Goal: Download file/media

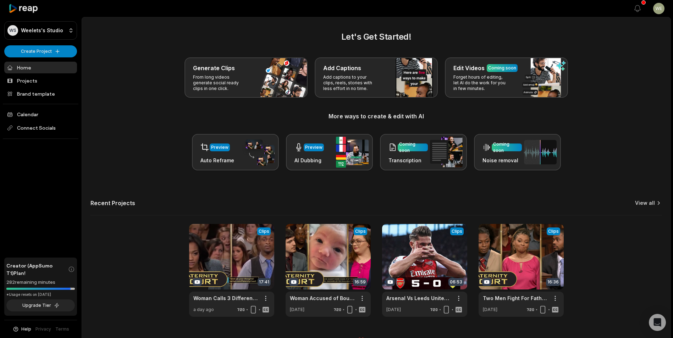
click at [649, 203] on link "View all" at bounding box center [645, 203] width 20 height 7
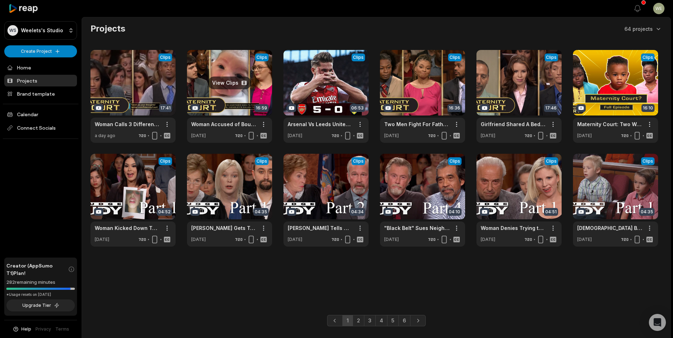
click at [248, 92] on link at bounding box center [229, 96] width 85 height 93
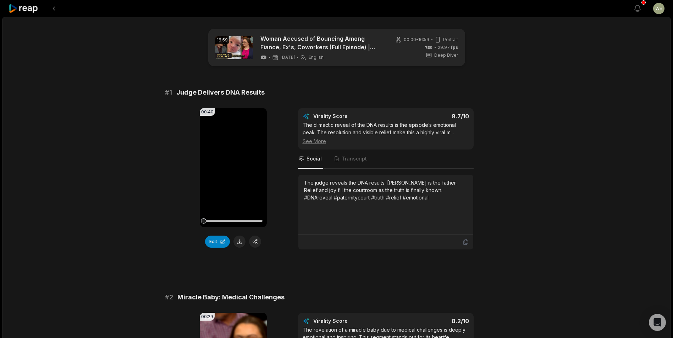
scroll to position [71, 0]
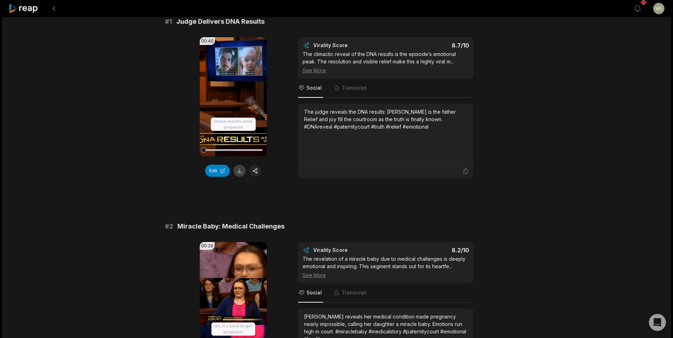
click at [239, 171] on button at bounding box center [239, 171] width 12 height 12
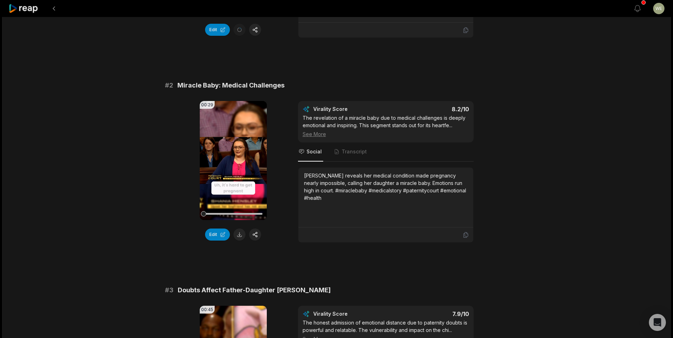
scroll to position [213, 0]
click at [240, 236] on button at bounding box center [239, 234] width 12 height 12
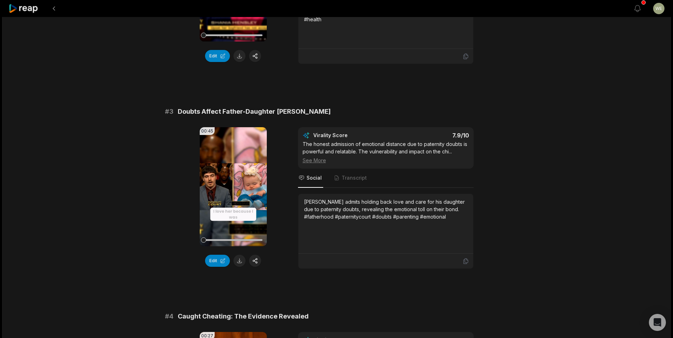
scroll to position [426, 0]
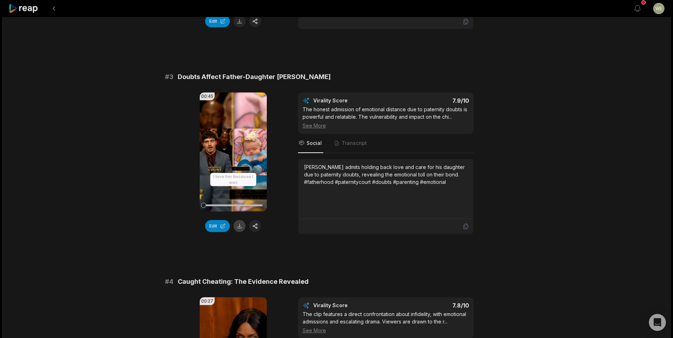
click at [240, 226] on button at bounding box center [239, 226] width 12 height 12
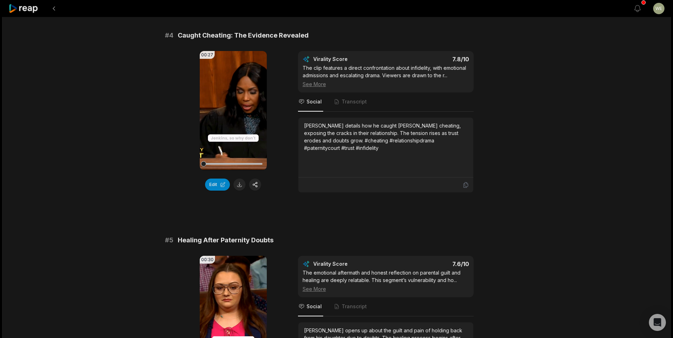
scroll to position [674, 0]
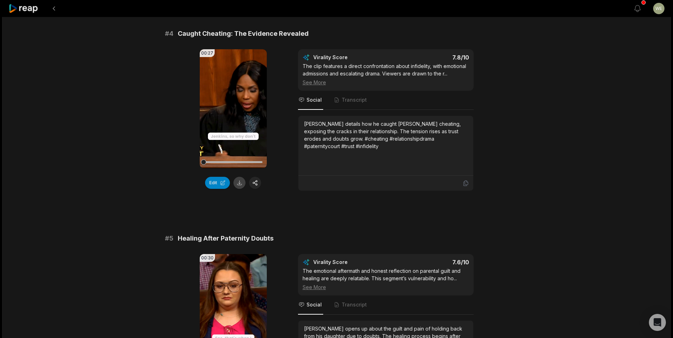
click at [238, 185] on button at bounding box center [239, 183] width 12 height 12
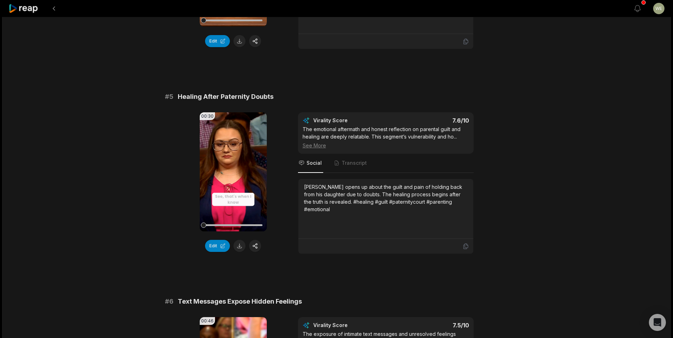
scroll to position [887, 0]
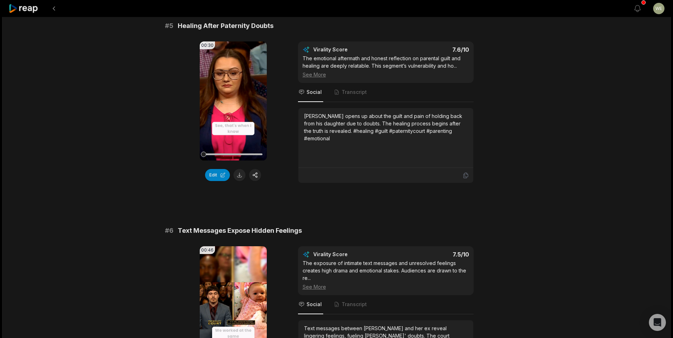
click at [238, 175] on button at bounding box center [239, 175] width 12 height 12
click at [384, 203] on div "# 1 Judge Delivers DNA Results 00:40 Your browser does not support mp4 format. …" at bounding box center [336, 212] width 343 height 2023
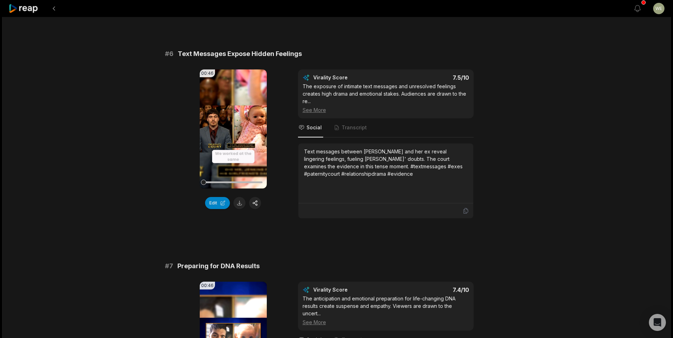
scroll to position [1064, 0]
click at [238, 203] on button at bounding box center [239, 203] width 12 height 12
drag, startPoint x: 343, startPoint y: 41, endPoint x: 339, endPoint y: 2, distance: 39.7
click at [343, 41] on div "# 1 Judge Delivers DNA Results 00:40 Your browser does not support mp4 format. …" at bounding box center [336, 34] width 343 height 2023
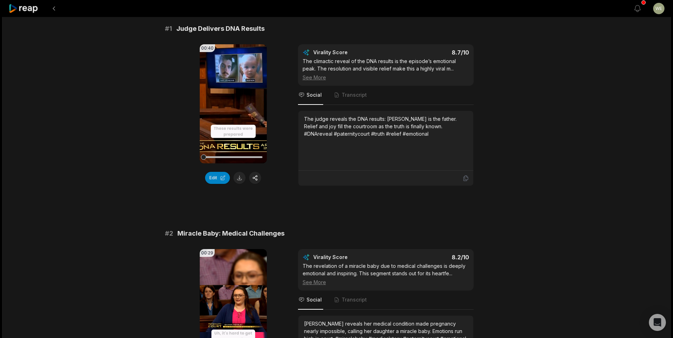
scroll to position [106, 0]
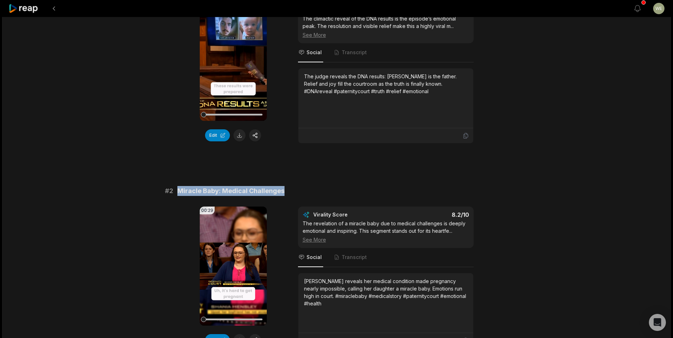
drag, startPoint x: 179, startPoint y: 189, endPoint x: 306, endPoint y: 187, distance: 126.7
click at [306, 187] on div "# 2 Miracle Baby: Medical Challenges" at bounding box center [336, 191] width 343 height 10
drag, startPoint x: 306, startPoint y: 187, endPoint x: 262, endPoint y: 189, distance: 44.0
copy span "Miracle Baby: Medical Challenges"
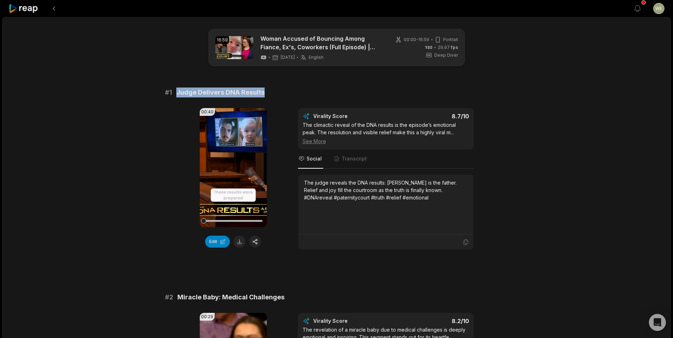
drag, startPoint x: 174, startPoint y: 93, endPoint x: 278, endPoint y: 96, distance: 104.0
click at [278, 96] on div "# 1 Judge Delivers DNA Results" at bounding box center [336, 93] width 343 height 10
drag, startPoint x: 278, startPoint y: 96, endPoint x: 238, endPoint y: 91, distance: 40.4
copy span "Judge Delivers DNA Results"
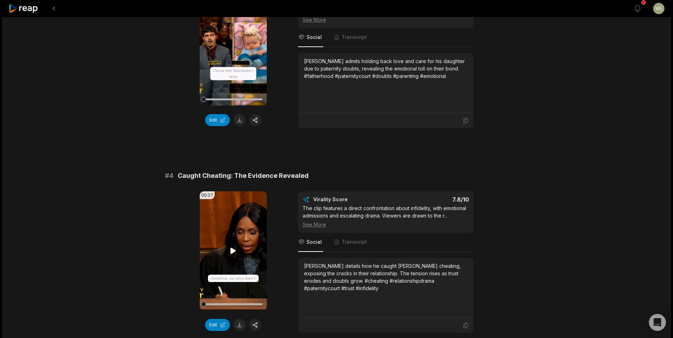
scroll to position [532, 0]
drag, startPoint x: 176, startPoint y: 174, endPoint x: 312, endPoint y: 176, distance: 135.9
click at [312, 176] on div "# 4 Caught Cheating: The Evidence Revealed" at bounding box center [336, 176] width 343 height 10
drag, startPoint x: 312, startPoint y: 176, endPoint x: 289, endPoint y: 174, distance: 22.8
copy span "Caught Cheating: The Evidence Revealed"
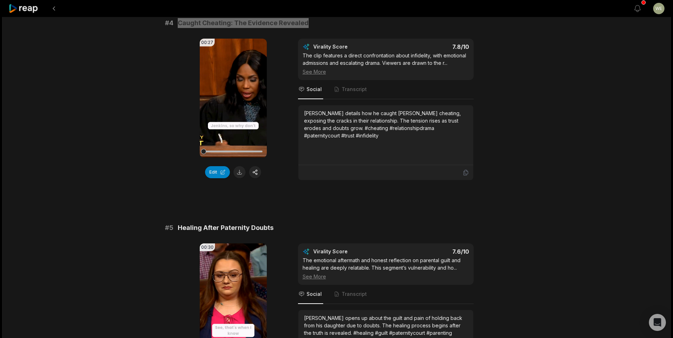
scroll to position [745, 0]
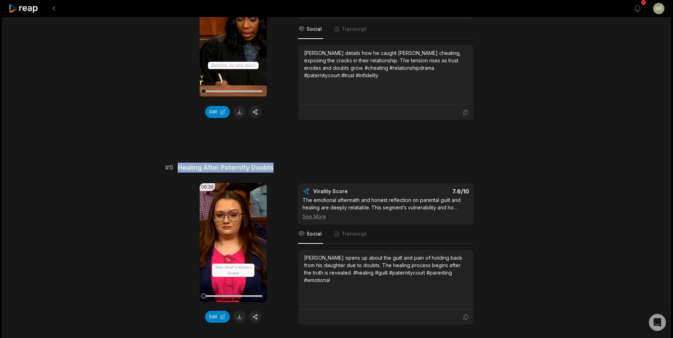
drag, startPoint x: 177, startPoint y: 167, endPoint x: 307, endPoint y: 172, distance: 130.3
click at [307, 172] on div "# 5 Healing After Paternity Doubts" at bounding box center [336, 168] width 343 height 10
drag, startPoint x: 307, startPoint y: 172, endPoint x: 255, endPoint y: 168, distance: 52.0
copy span "Healing After Paternity Doubts"
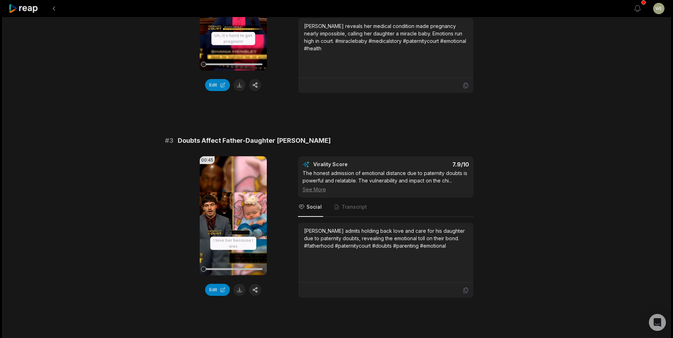
scroll to position [355, 0]
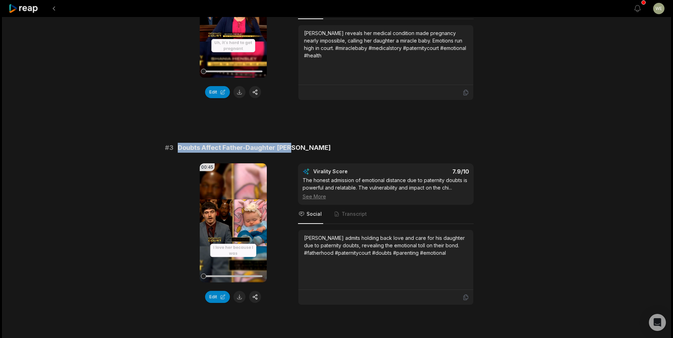
drag, startPoint x: 179, startPoint y: 148, endPoint x: 337, endPoint y: 151, distance: 158.3
click at [337, 151] on div "# 3 Doubts Affect Father-Daughter [PERSON_NAME]" at bounding box center [336, 148] width 343 height 10
drag, startPoint x: 337, startPoint y: 151, endPoint x: 281, endPoint y: 152, distance: 56.8
copy span "Doubts Affect Father-Daughter [PERSON_NAME]"
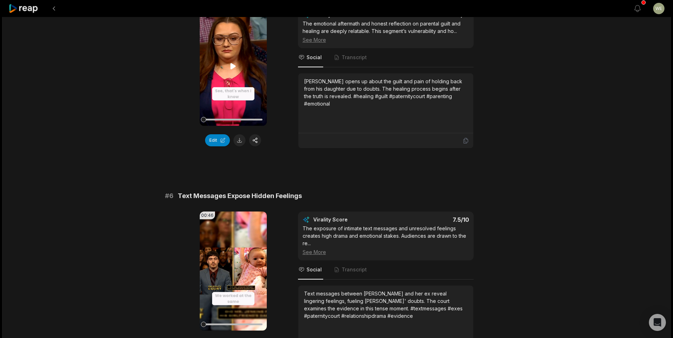
scroll to position [993, 0]
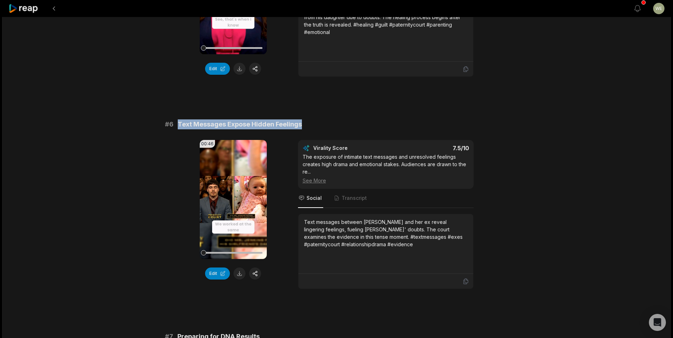
drag, startPoint x: 178, startPoint y: 125, endPoint x: 325, endPoint y: 116, distance: 147.8
click at [325, 116] on div "# 1 Judge Delivers DNA Results 00:40 Your browser does not support mp4 format. …" at bounding box center [336, 105] width 343 height 2023
drag, startPoint x: 325, startPoint y: 116, endPoint x: 285, endPoint y: 126, distance: 41.2
copy span "Text Messages Expose Hidden Feelings"
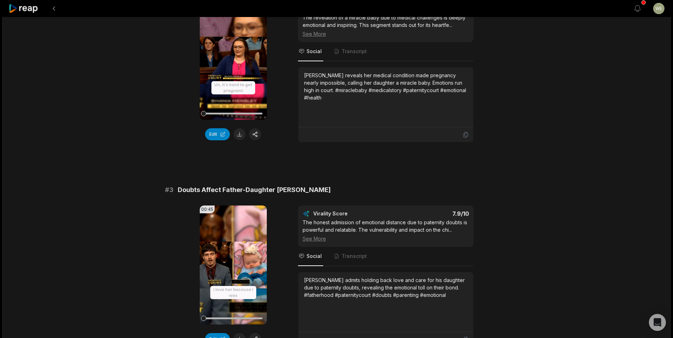
scroll to position [248, 0]
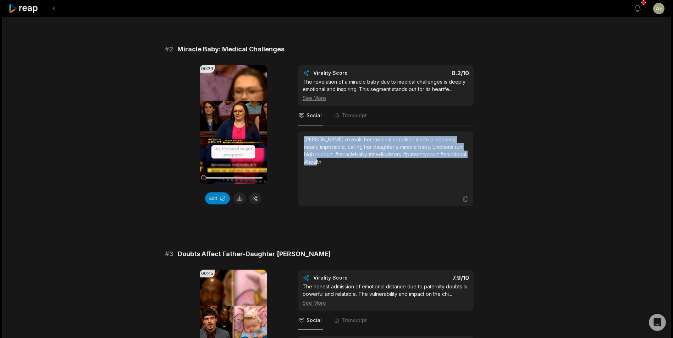
drag, startPoint x: 304, startPoint y: 141, endPoint x: 323, endPoint y: 162, distance: 28.4
click at [323, 162] on div "[PERSON_NAME] reveals her medical condition made pregnancy nearly impossible, c…" at bounding box center [386, 151] width 164 height 30
drag, startPoint x: 323, startPoint y: 162, endPoint x: 316, endPoint y: 156, distance: 9.1
copy div "[PERSON_NAME] reveals her medical condition made pregnancy nearly impossible, c…"
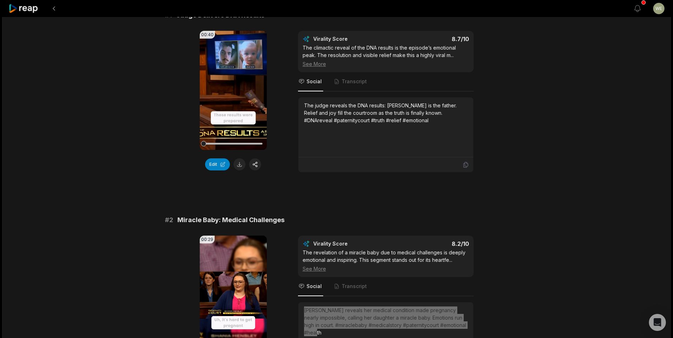
scroll to position [0, 0]
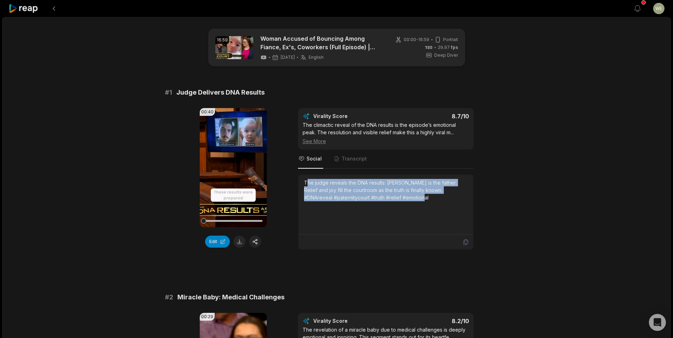
drag, startPoint x: 307, startPoint y: 182, endPoint x: 407, endPoint y: 199, distance: 101.9
click at [407, 199] on div "The judge reveals the DNA results: [PERSON_NAME] is the father. Relief and joy …" at bounding box center [386, 190] width 164 height 22
drag, startPoint x: 407, startPoint y: 199, endPoint x: 329, endPoint y: 186, distance: 79.6
click at [330, 186] on div "The judge reveals the DNA results: [PERSON_NAME] is the father. Relief and joy …" at bounding box center [386, 190] width 164 height 22
drag, startPoint x: 303, startPoint y: 179, endPoint x: 420, endPoint y: 196, distance: 117.7
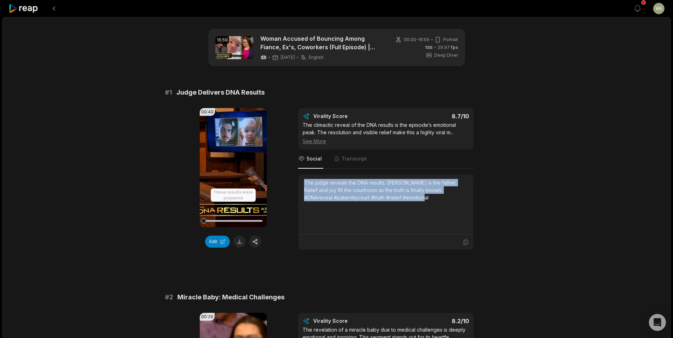
click at [420, 196] on div "The judge reveals the DNA results: [PERSON_NAME] is the father. Relief and joy …" at bounding box center [385, 205] width 175 height 60
drag, startPoint x: 420, startPoint y: 196, endPoint x: 343, endPoint y: 188, distance: 76.7
copy div "The judge reveals the DNA results: [PERSON_NAME] is the father. Relief and joy …"
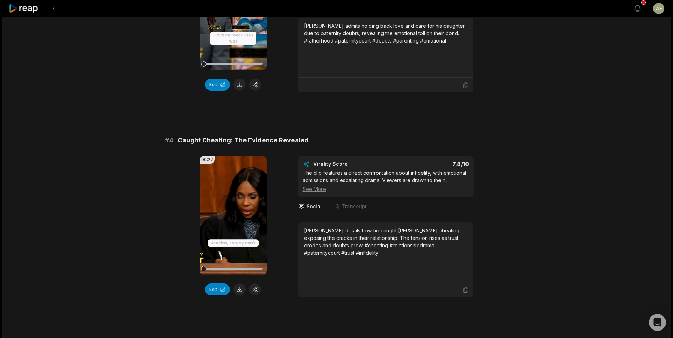
scroll to position [568, 0]
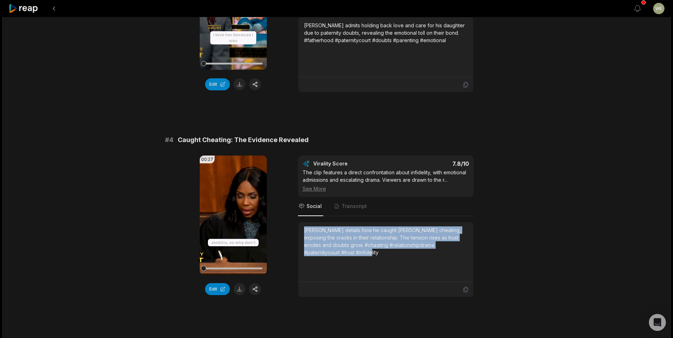
drag, startPoint x: 301, startPoint y: 230, endPoint x: 356, endPoint y: 251, distance: 58.2
click at [356, 251] on div "[PERSON_NAME] details how he caught [PERSON_NAME] cheating, exposing the cracks…" at bounding box center [385, 252] width 175 height 60
drag, startPoint x: 356, startPoint y: 251, endPoint x: 313, endPoint y: 244, distance: 42.7
copy div "[PERSON_NAME] details how he caught [PERSON_NAME] cheating, exposing the cracks…"
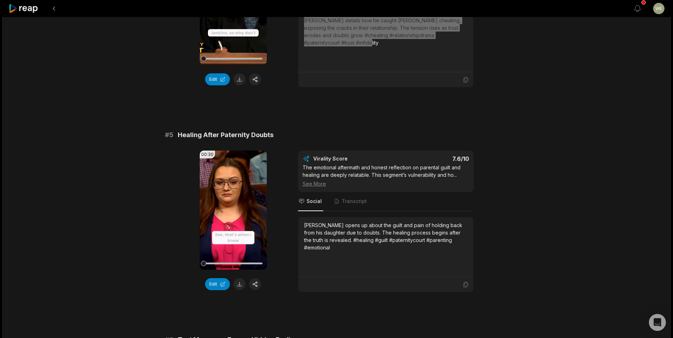
scroll to position [816, 0]
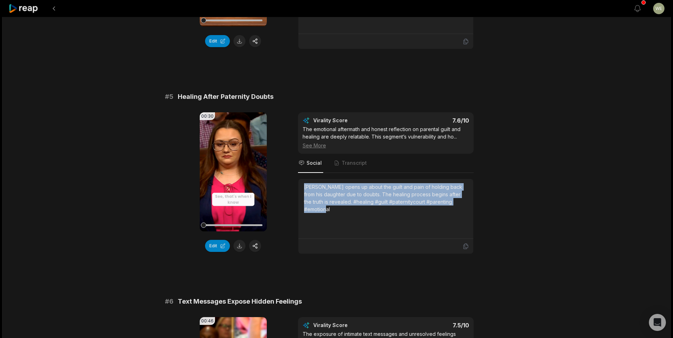
drag, startPoint x: 305, startPoint y: 186, endPoint x: 362, endPoint y: 218, distance: 65.6
click at [362, 218] on div "[PERSON_NAME] opens up about the guilt and pain of holding back from his daught…" at bounding box center [386, 208] width 164 height 51
drag, startPoint x: 362, startPoint y: 218, endPoint x: 323, endPoint y: 202, distance: 42.6
copy div "[PERSON_NAME] opens up about the guilt and pain of holding back from his daught…"
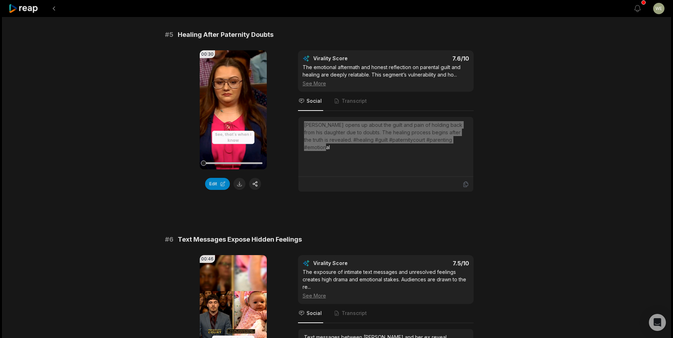
scroll to position [958, 0]
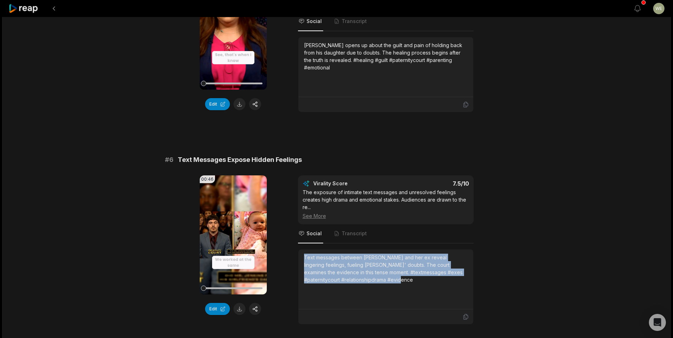
drag, startPoint x: 303, startPoint y: 258, endPoint x: 382, endPoint y: 284, distance: 83.7
click at [382, 284] on div "Text messages between [PERSON_NAME] and her ex reveal lingering feelings, fueli…" at bounding box center [385, 280] width 175 height 60
drag, startPoint x: 382, startPoint y: 284, endPoint x: 358, endPoint y: 269, distance: 28.4
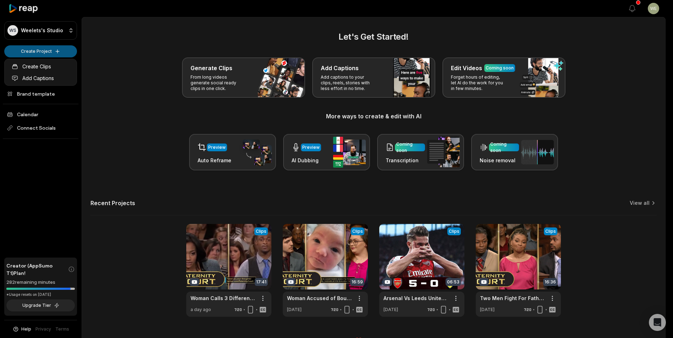
click at [47, 47] on html "WS Weelets's Studio Create Project Home Projects Brand template Calendar Connec…" at bounding box center [336, 169] width 673 height 338
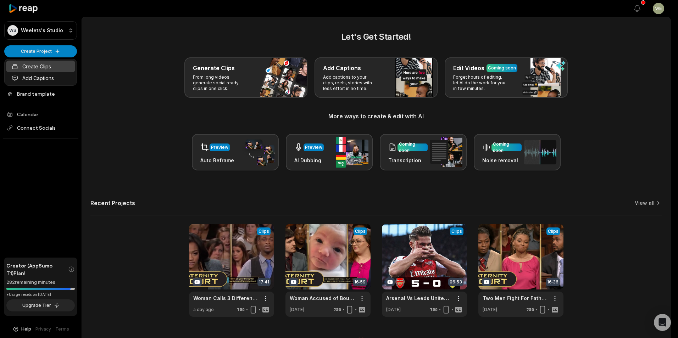
click at [60, 68] on link "Create Clips" at bounding box center [40, 67] width 69 height 12
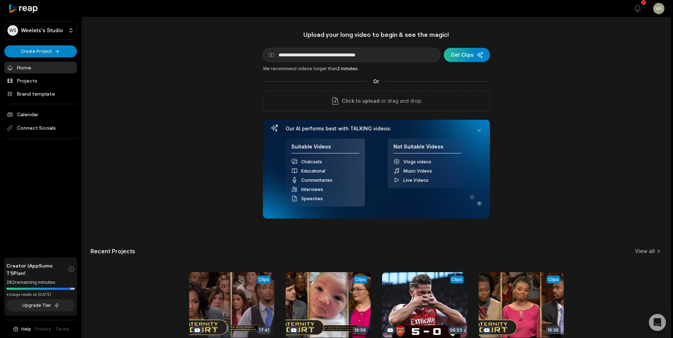
type input "**********"
click at [462, 55] on div "submit" at bounding box center [467, 55] width 46 height 14
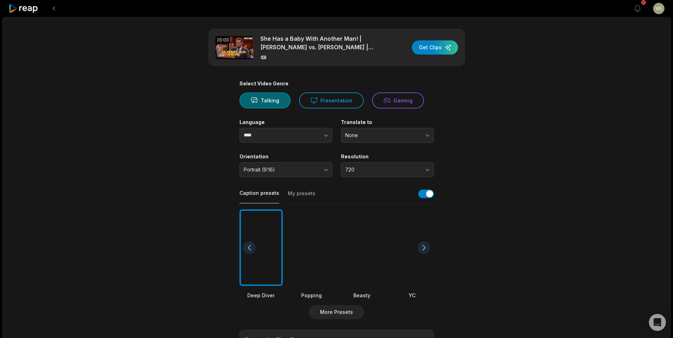
drag, startPoint x: 427, startPoint y: 52, endPoint x: 666, endPoint y: 52, distance: 238.4
click at [427, 52] on div "button" at bounding box center [435, 47] width 46 height 14
